Goal: Information Seeking & Learning: Learn about a topic

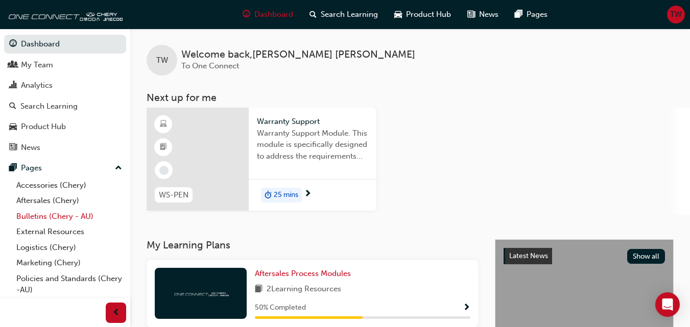
click at [55, 219] on link "Bulletins (Chery - AU)" at bounding box center [69, 217] width 114 height 16
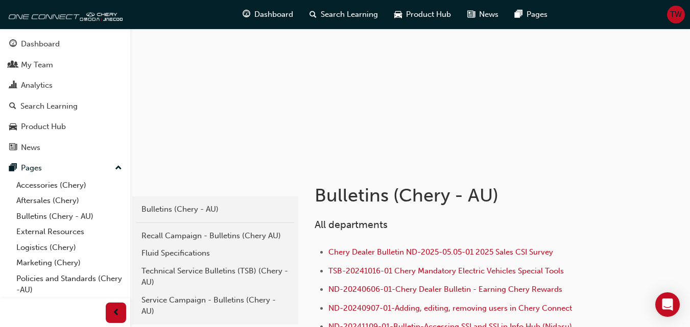
scroll to position [204, 0]
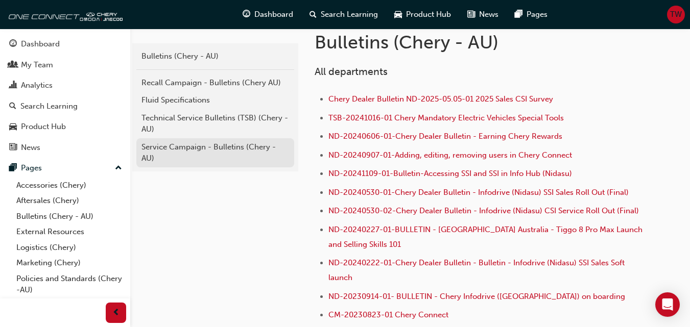
click at [189, 151] on div "Service Campaign - Bulletins (Chery - AU)" at bounding box center [216, 153] width 148 height 23
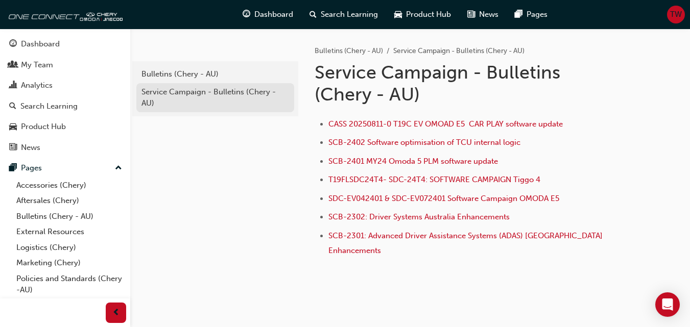
click at [217, 88] on div "Service Campaign - Bulletins (Chery - AU)" at bounding box center [216, 97] width 148 height 23
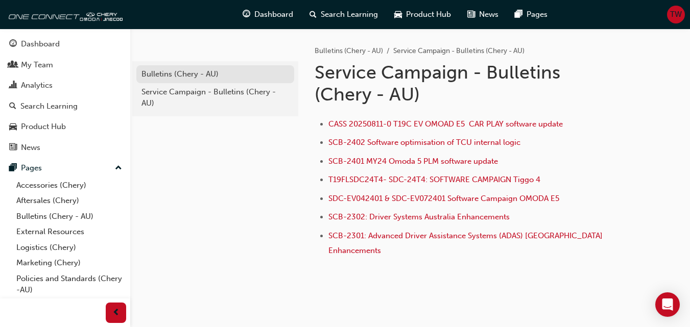
click at [216, 77] on div "Bulletins (Chery - AU)" at bounding box center [216, 74] width 148 height 12
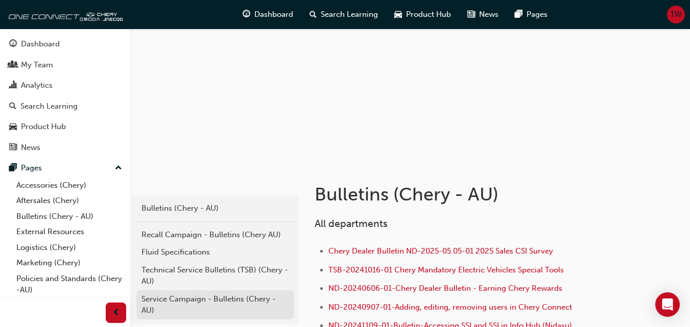
scroll to position [153, 0]
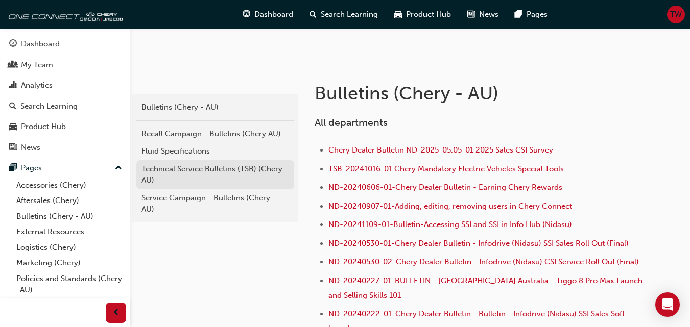
click at [202, 173] on div "Technical Service Bulletins (TSB) (Chery - AU)" at bounding box center [216, 174] width 148 height 23
